Goal: Use online tool/utility: Utilize a website feature to perform a specific function

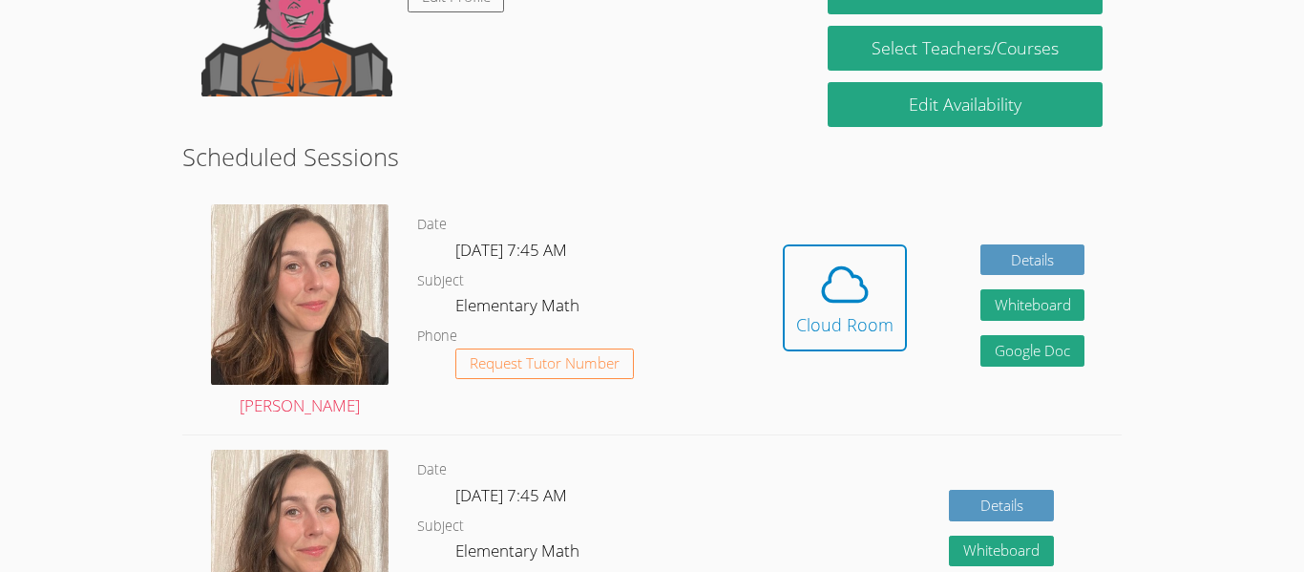
scroll to position [383, 0]
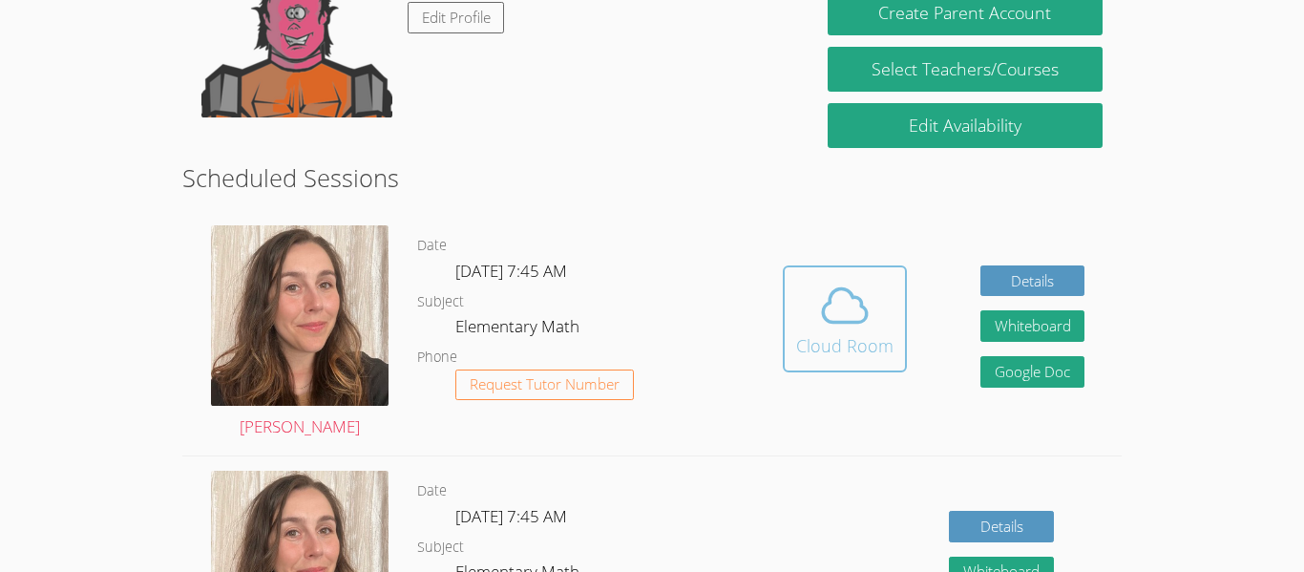
click at [844, 346] on div "Cloud Room" at bounding box center [844, 345] width 97 height 27
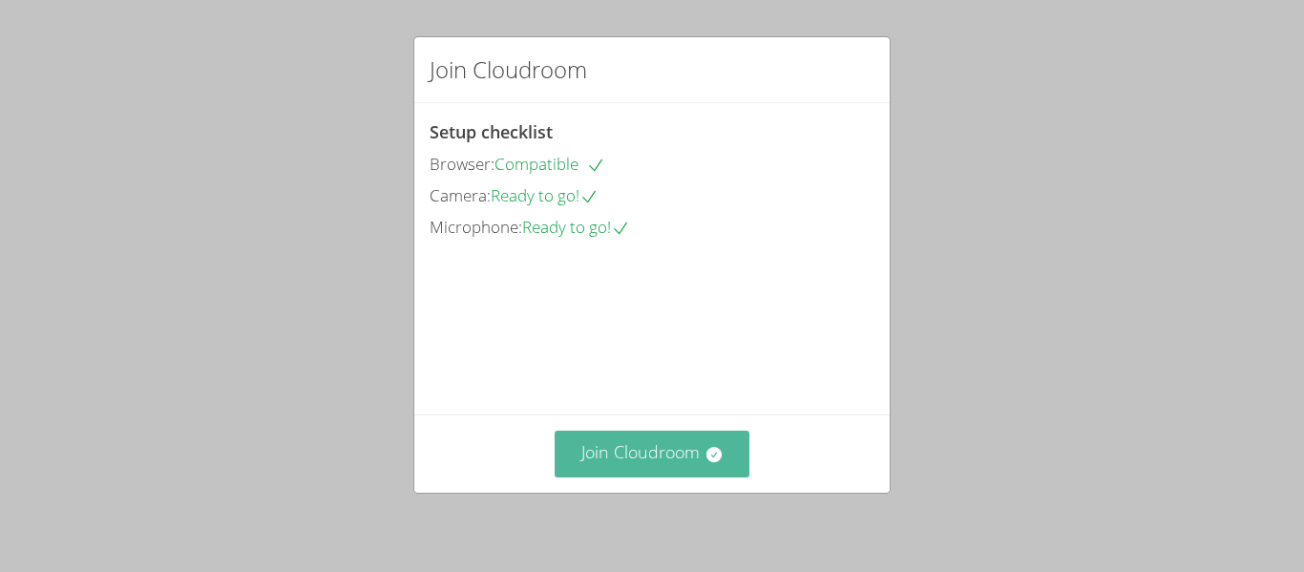
click at [637, 453] on button "Join Cloudroom" at bounding box center [653, 454] width 196 height 47
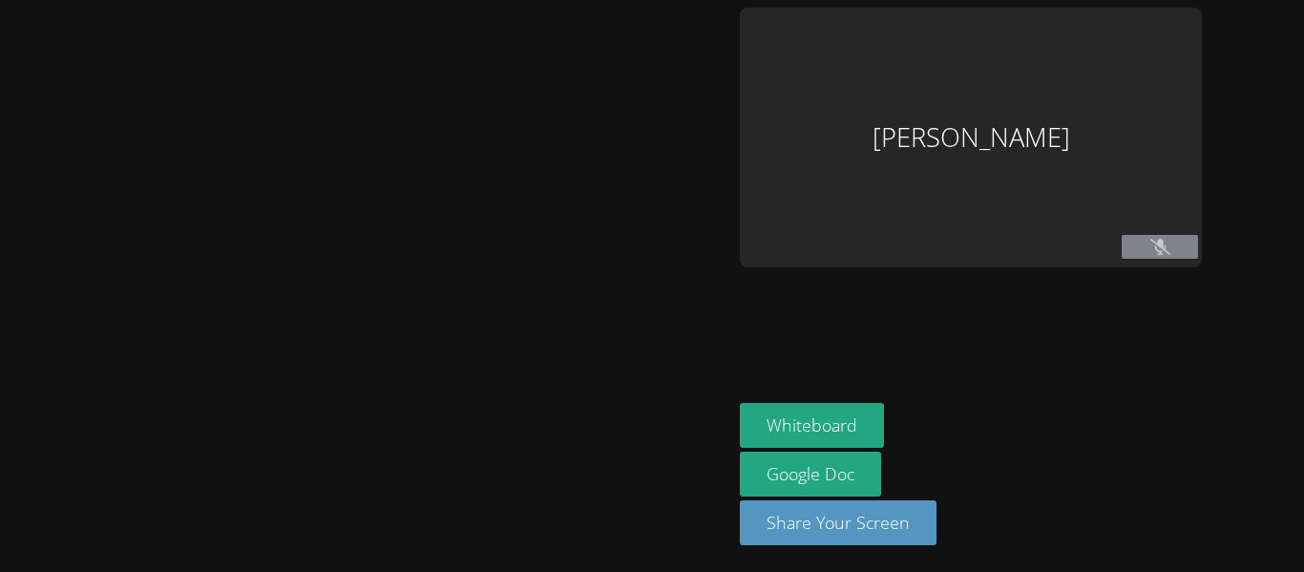
click at [637, 453] on div at bounding box center [366, 286] width 717 height 557
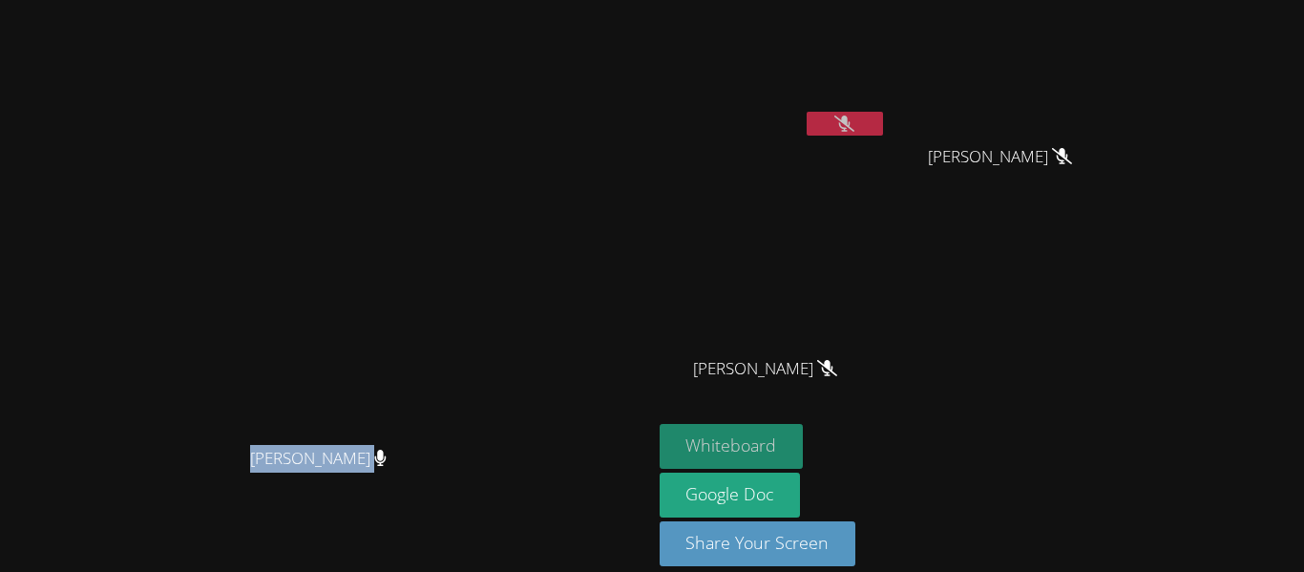
click at [804, 443] on button "Whiteboard" at bounding box center [732, 446] width 144 height 45
click at [883, 134] on button at bounding box center [845, 124] width 76 height 24
